Goal: Task Accomplishment & Management: Manage account settings

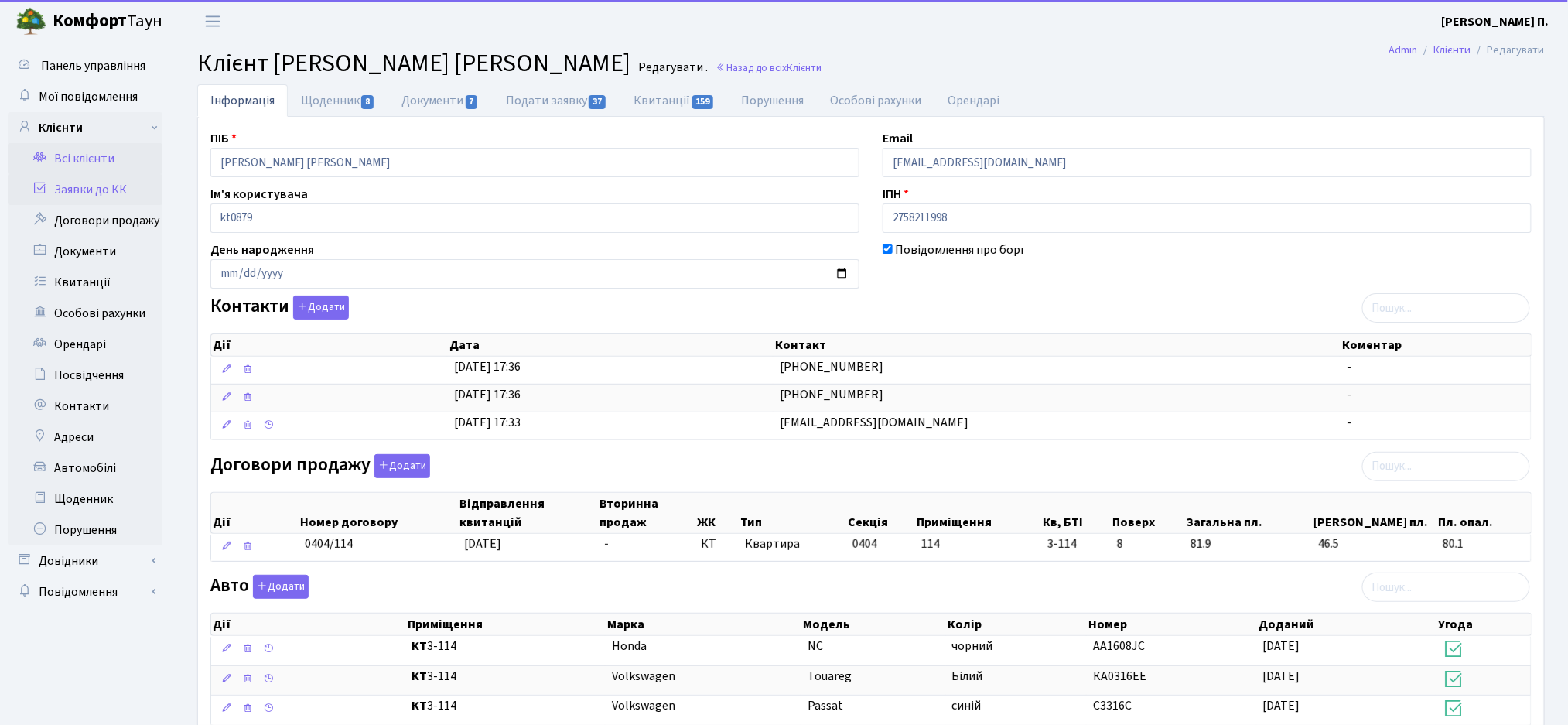
click at [112, 189] on link "Заявки до КК" at bounding box center [85, 189] width 155 height 31
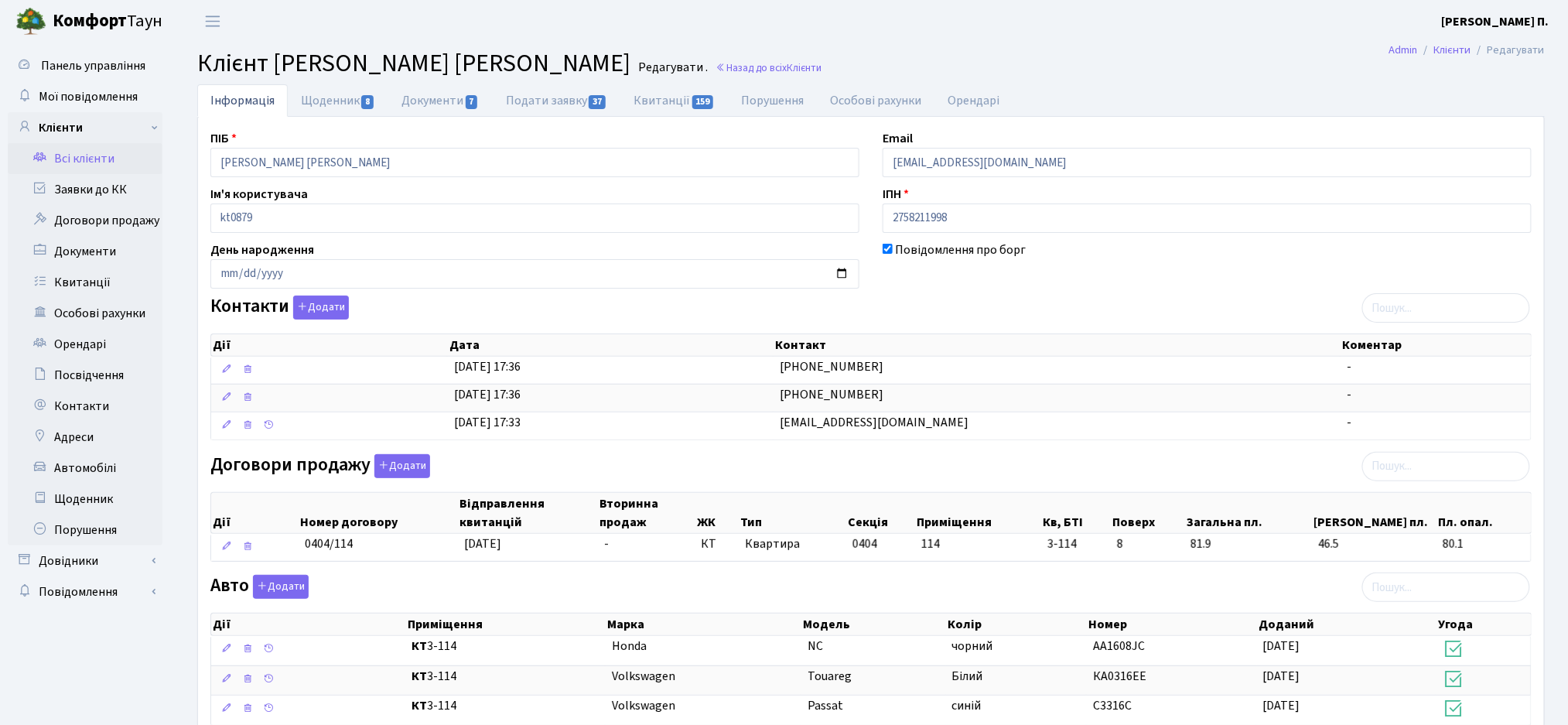
click at [105, 159] on link "Всі клієнти" at bounding box center [85, 159] width 155 height 31
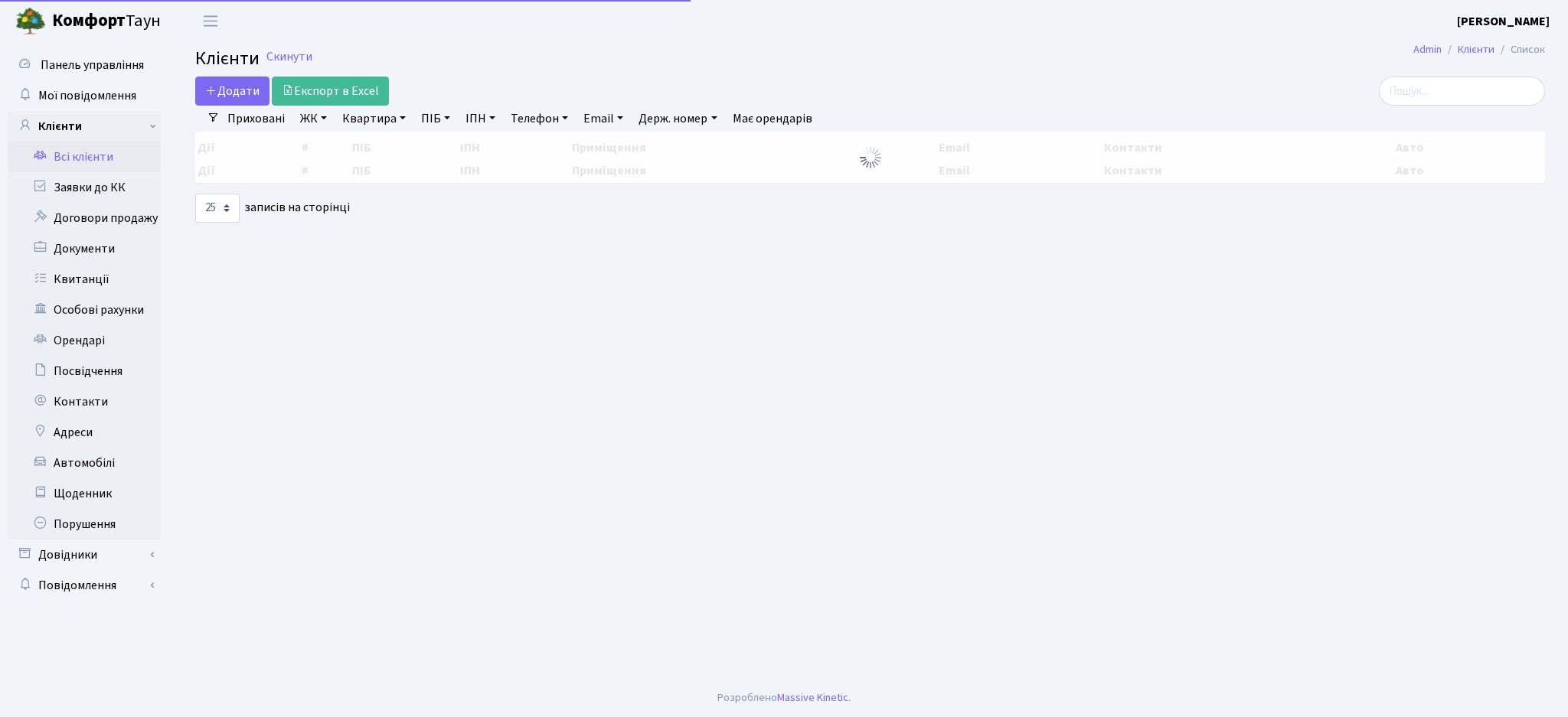
select select "25"
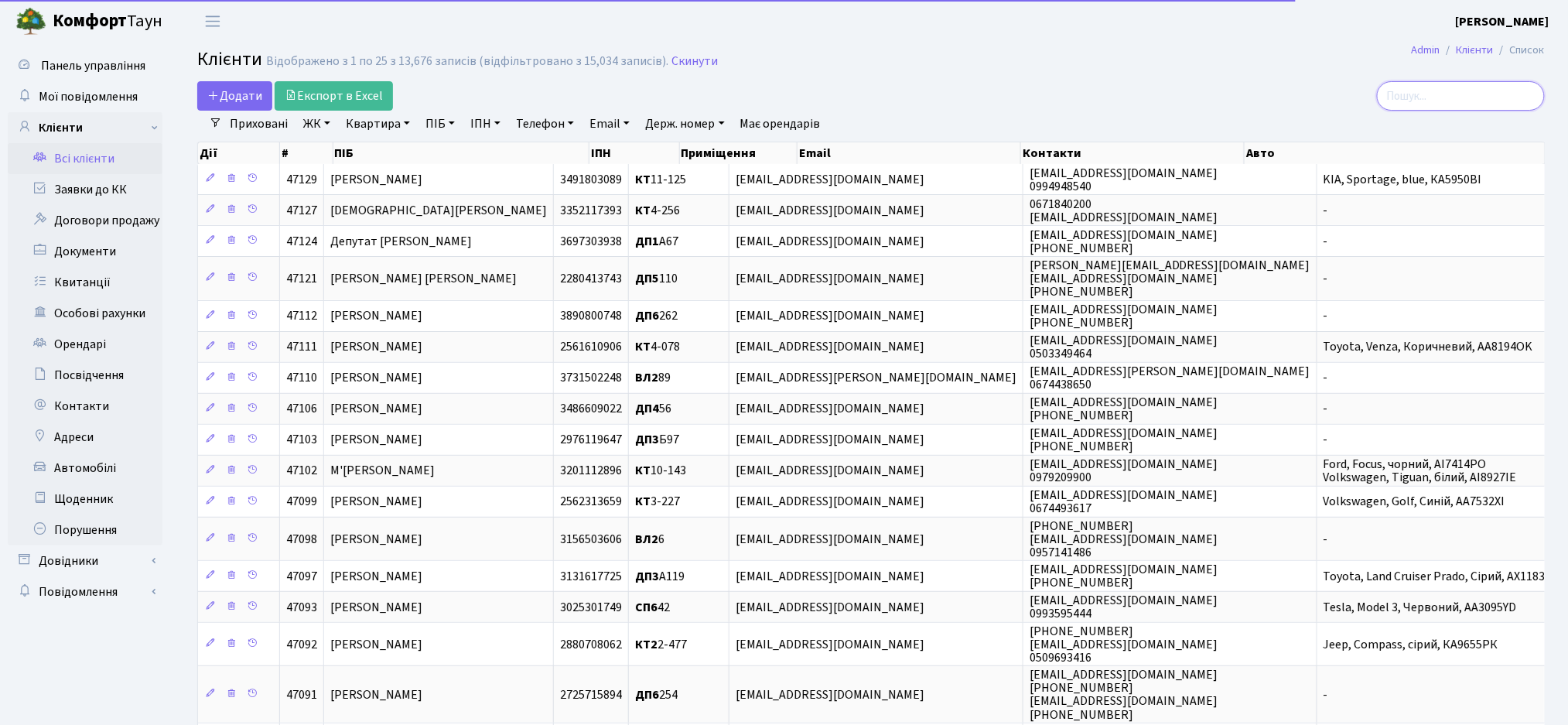
click at [1445, 99] on input "search" at bounding box center [1461, 96] width 168 height 29
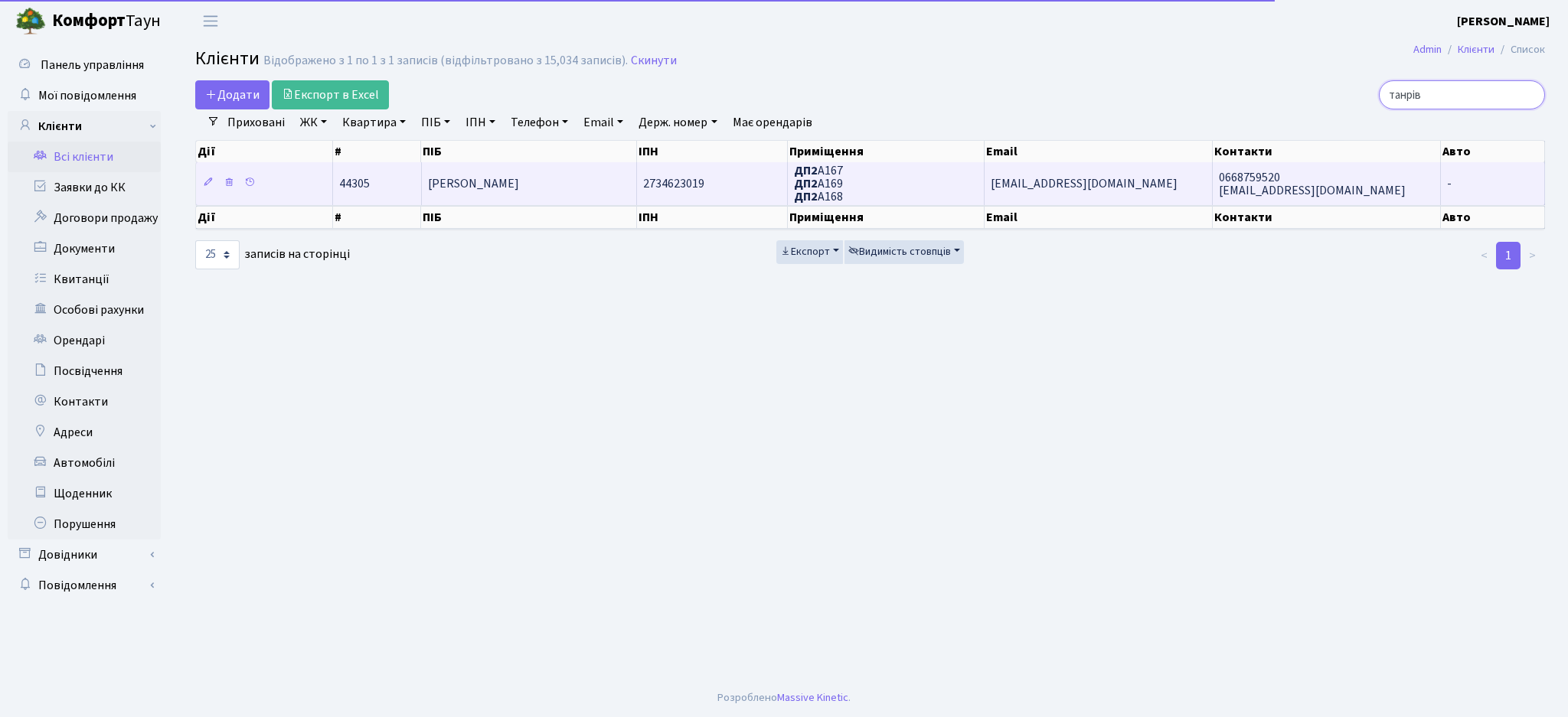
type input "танрів"
click at [933, 187] on td "ДП2 А167 ДП2 А169 ДП2 А168" at bounding box center [886, 183] width 197 height 42
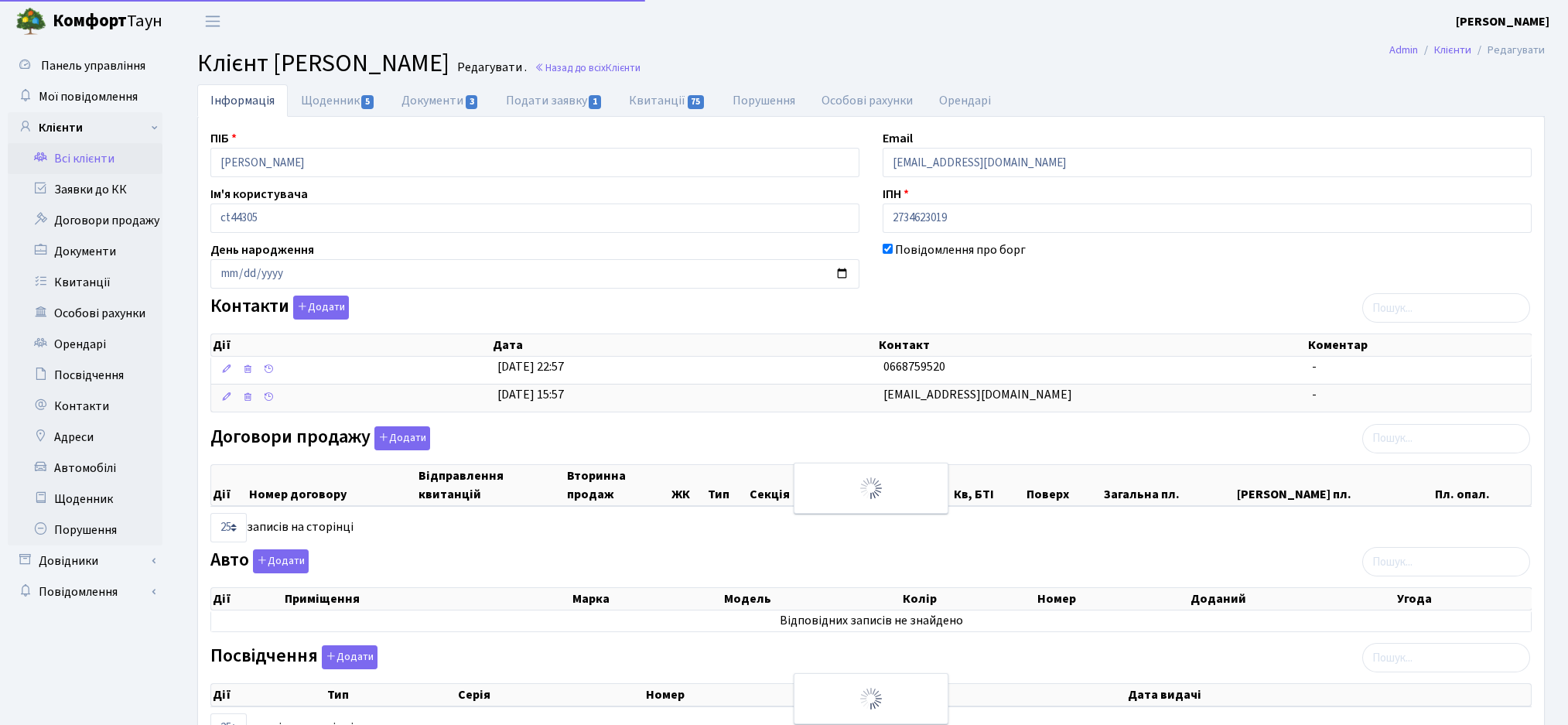
select select "25"
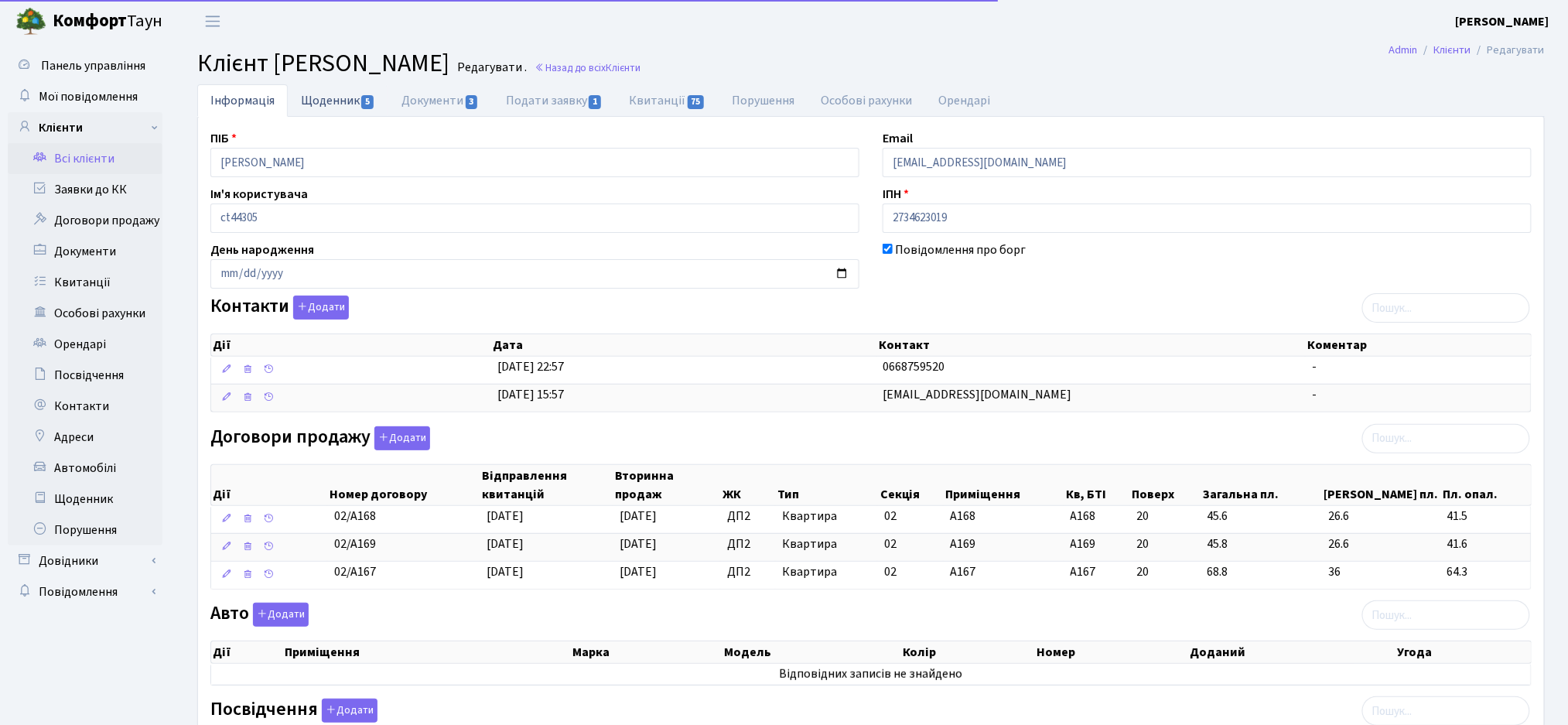
click at [339, 103] on link "Щоденник 5" at bounding box center [338, 100] width 101 height 31
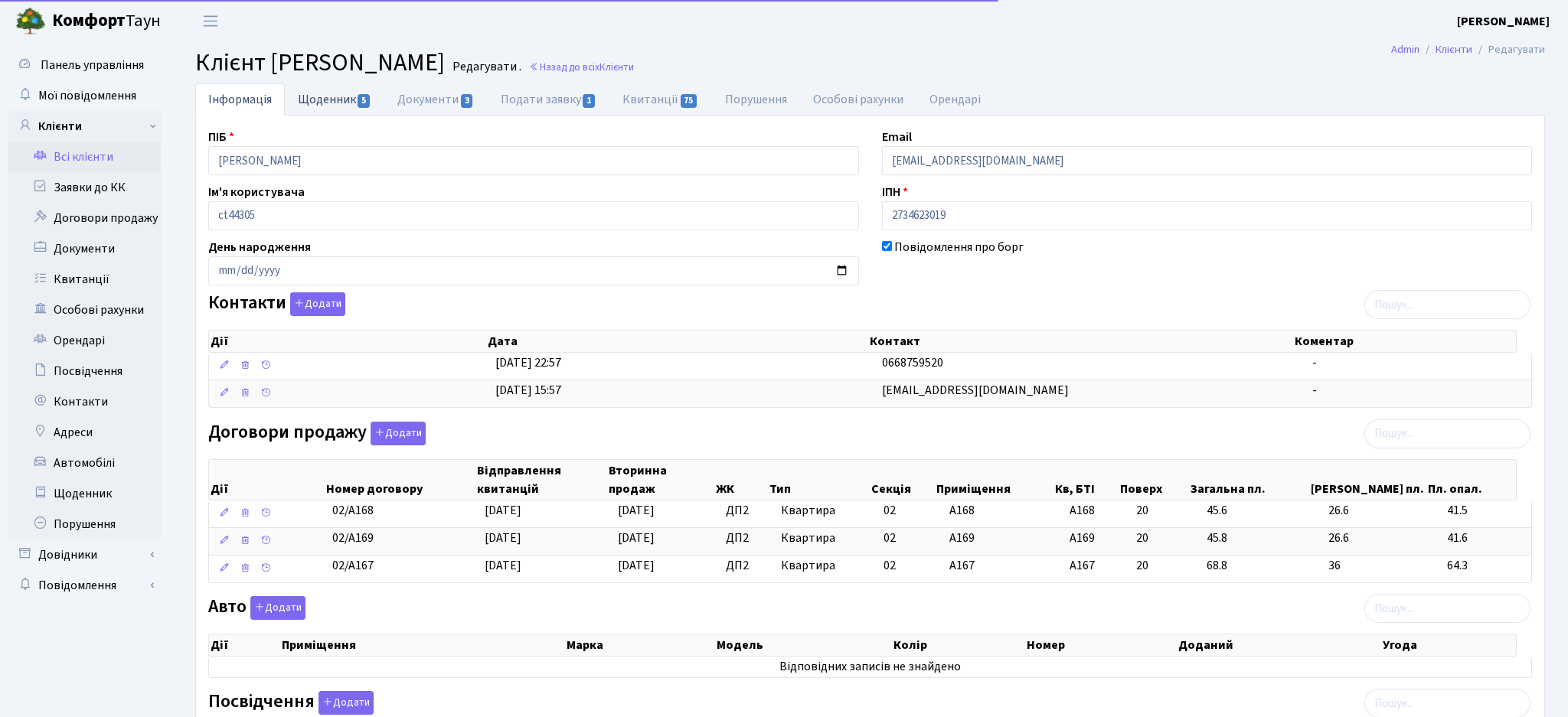
select select "25"
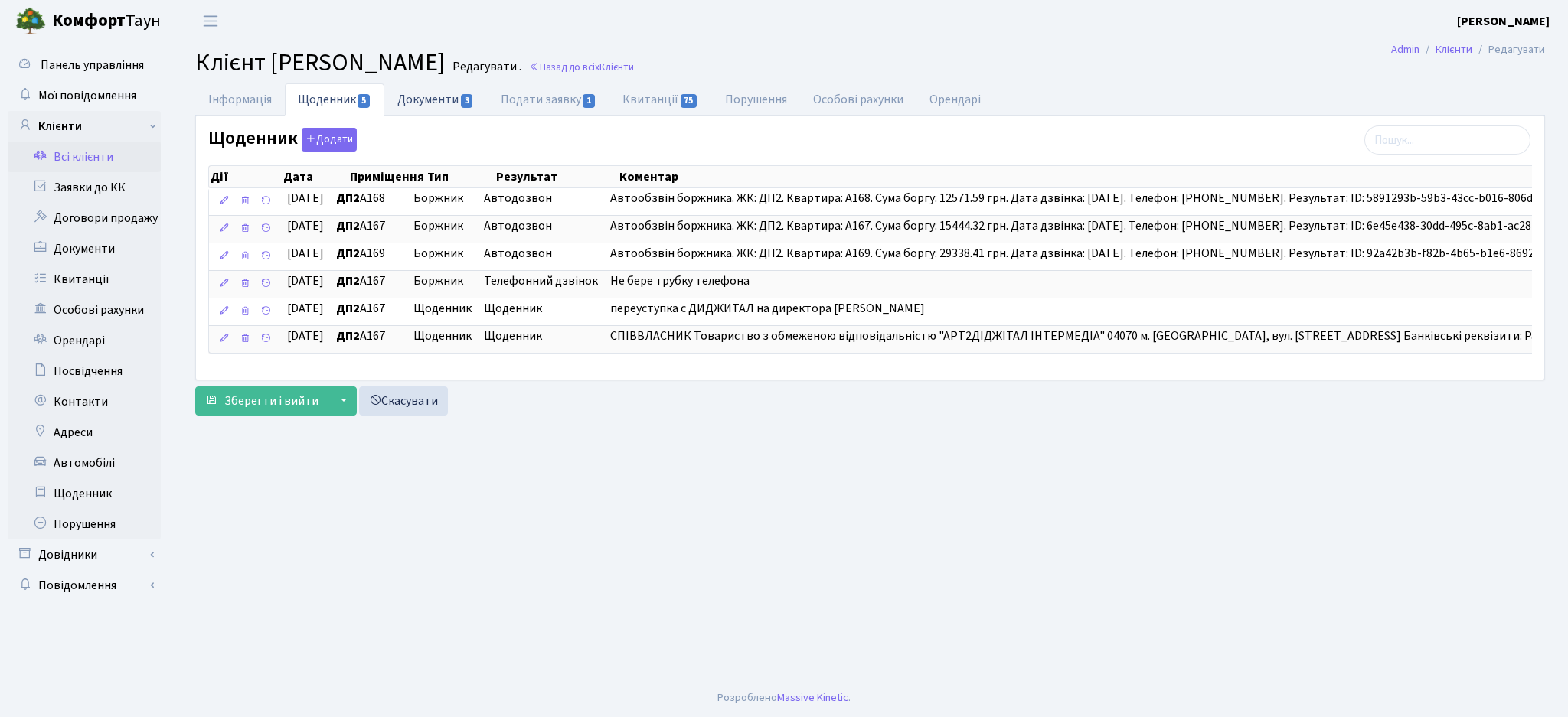
click at [457, 101] on link "Документи 3" at bounding box center [435, 99] width 102 height 31
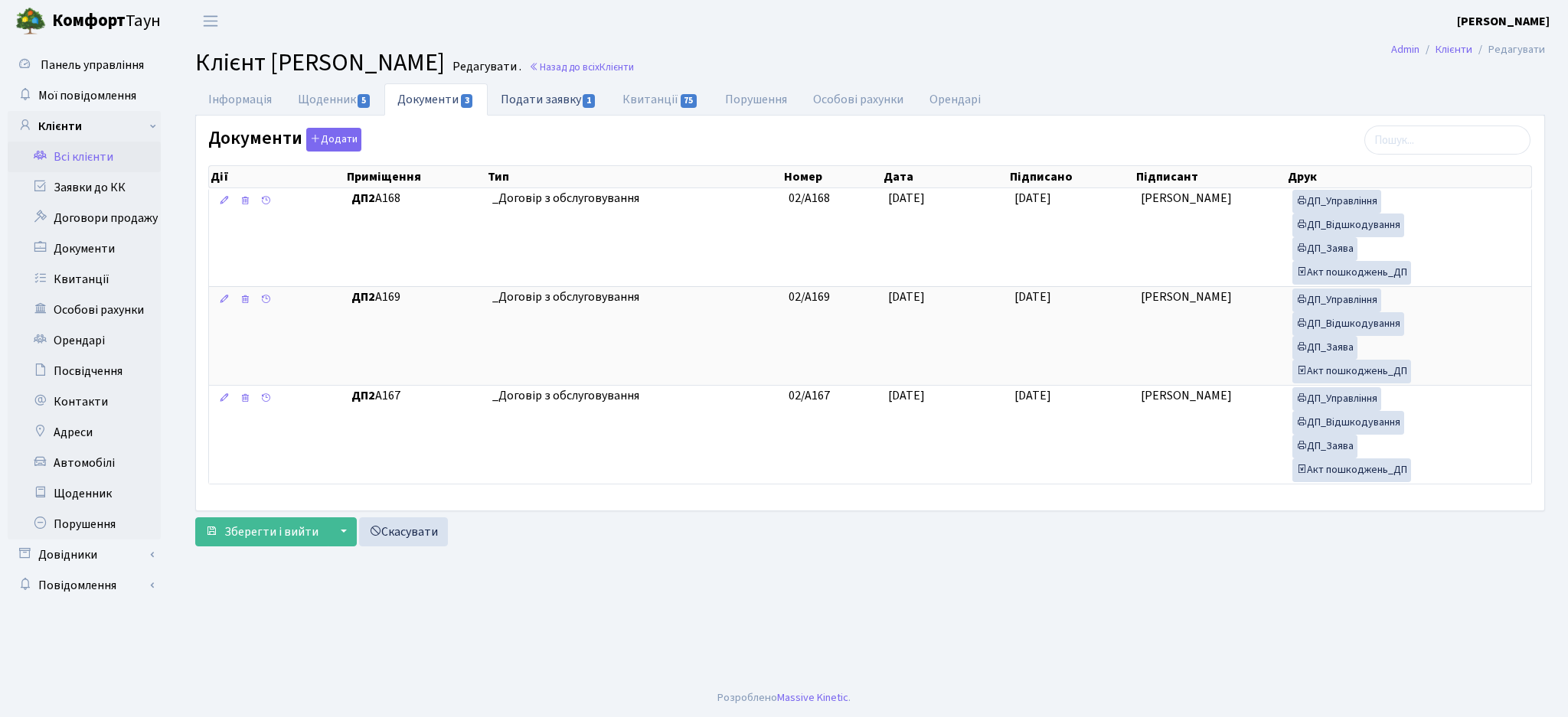
click at [558, 104] on link "Подати заявку 1" at bounding box center [549, 99] width 122 height 31
select select "25"
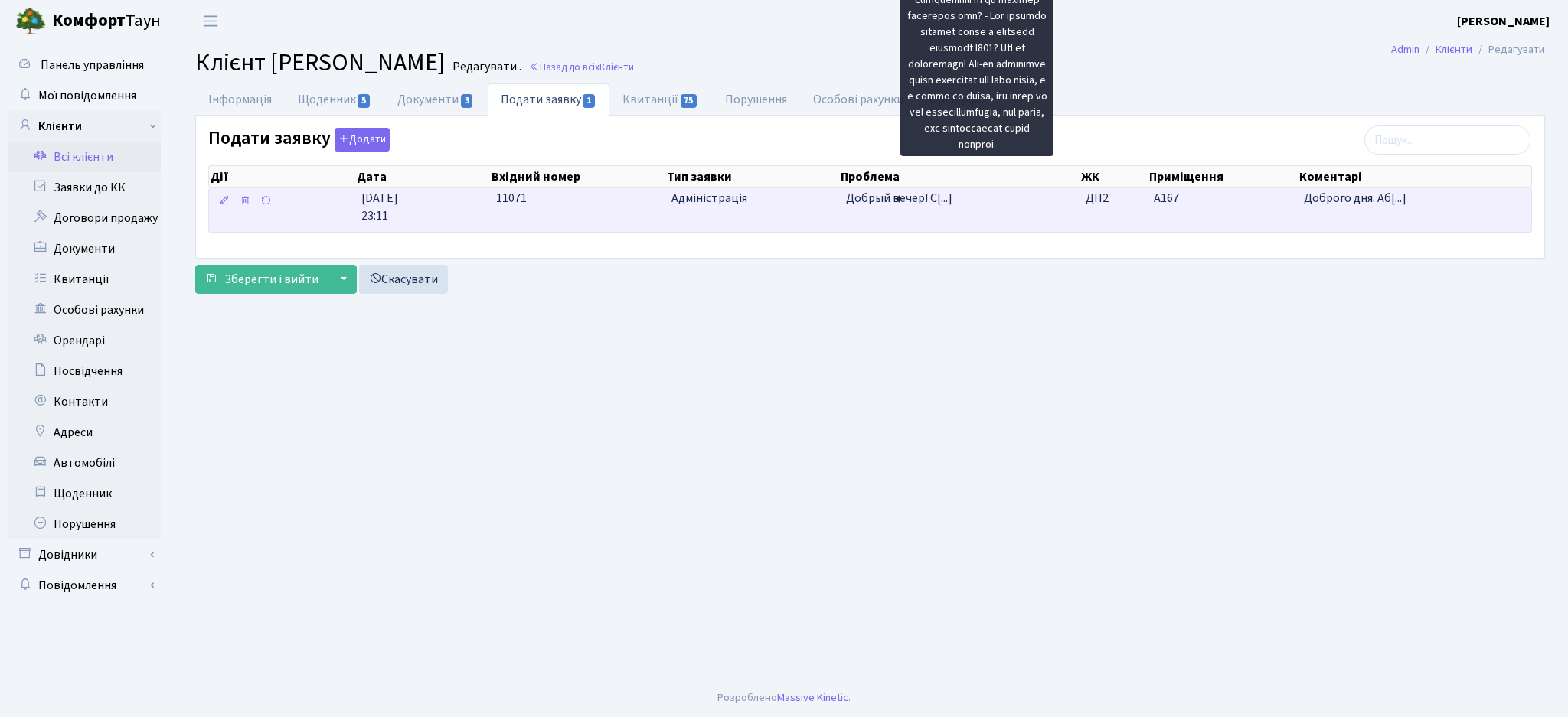
click at [892, 204] on span "Добрый вечер! С[...]" at bounding box center [899, 198] width 106 height 17
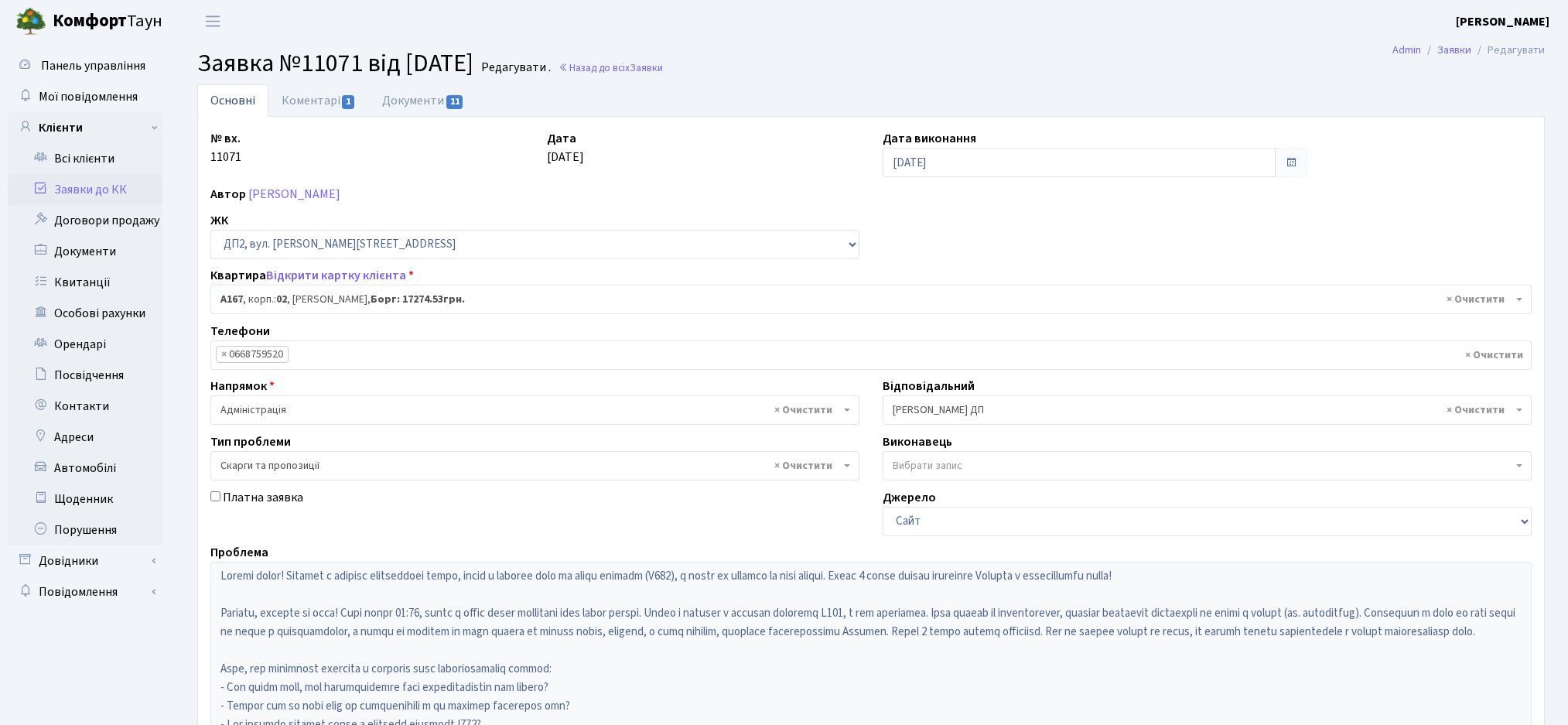
select select "31063"
select select "55"
click at [319, 98] on link "Коментарі 1" at bounding box center [319, 100] width 101 height 31
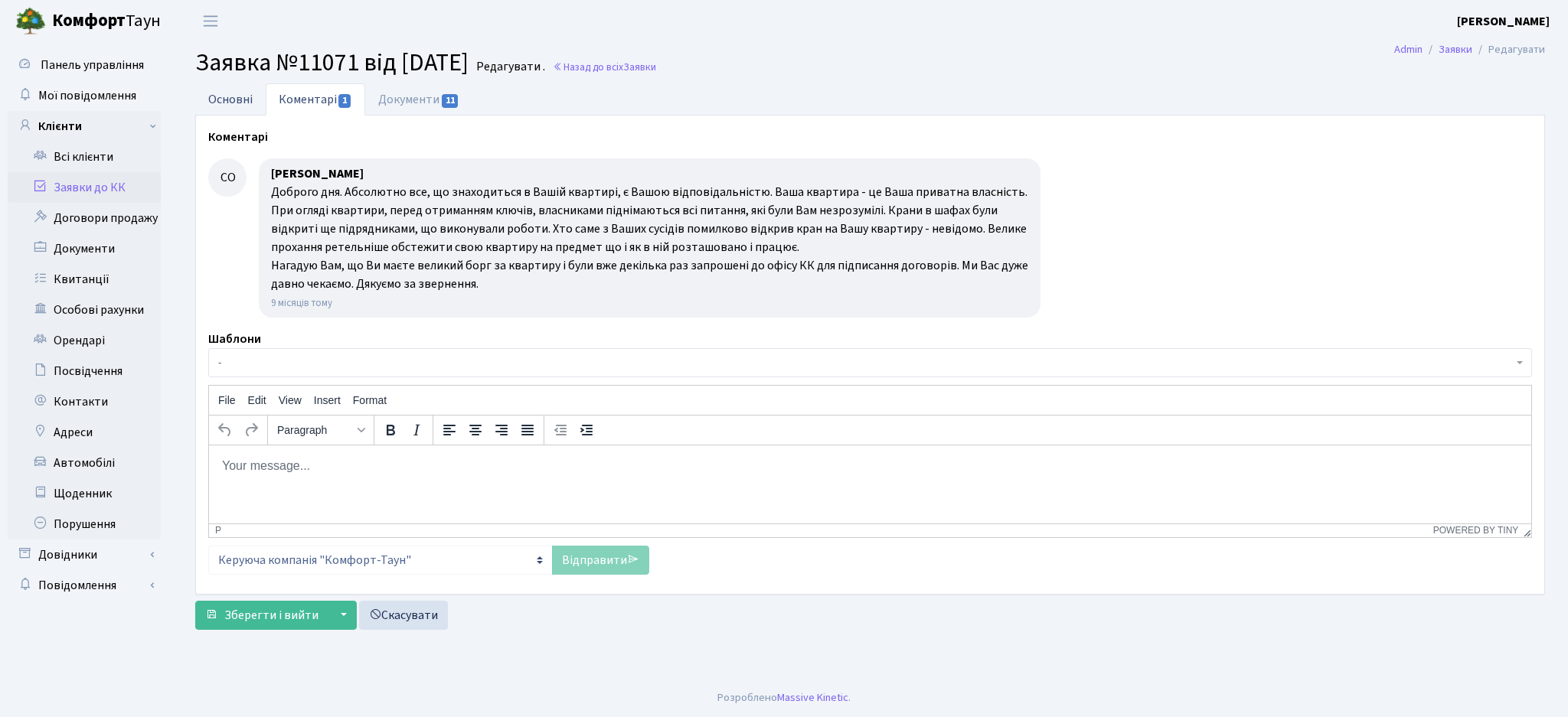
click at [211, 98] on link "Основні" at bounding box center [230, 99] width 71 height 31
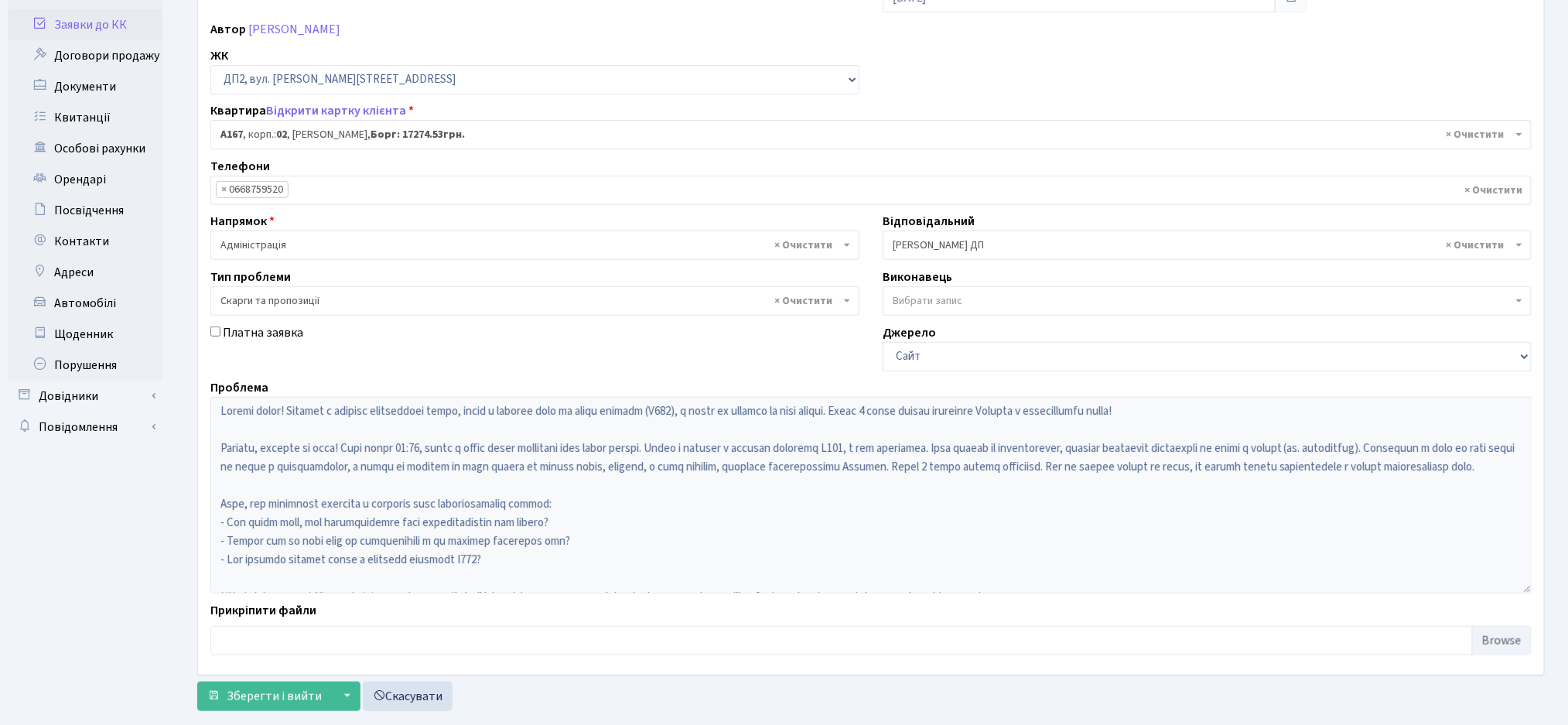
scroll to position [197, 0]
